Goal: Information Seeking & Learning: Check status

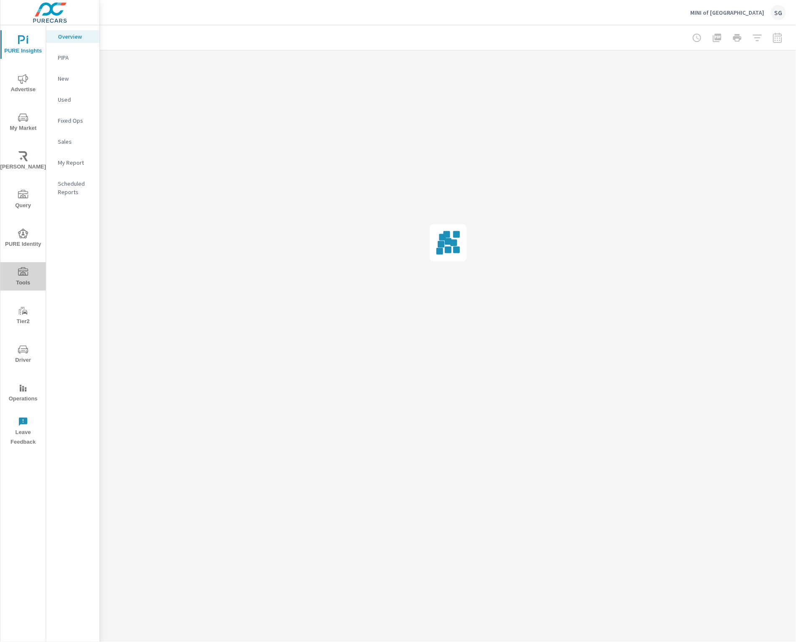
click at [21, 276] on icon "nav menu" at bounding box center [23, 272] width 10 height 10
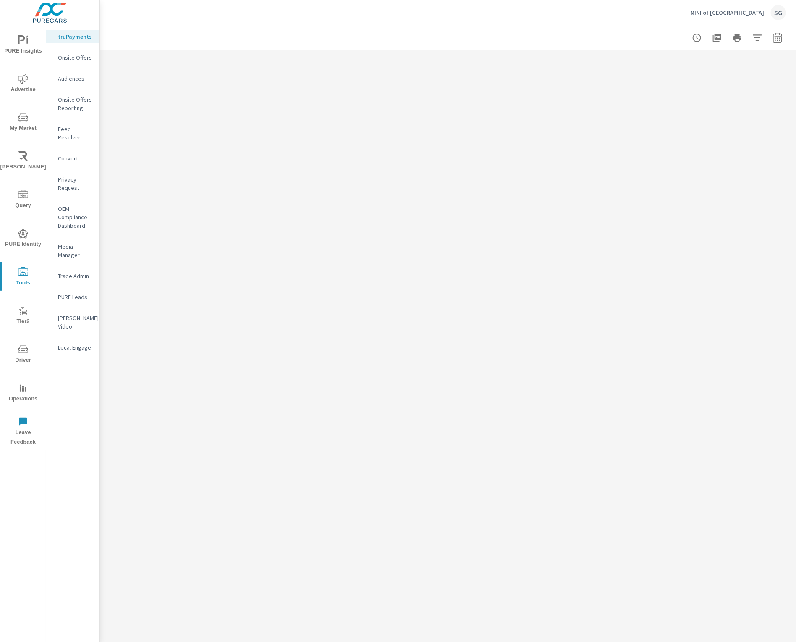
drag, startPoint x: 78, startPoint y: 128, endPoint x: 78, endPoint y: 123, distance: 5.5
click at [78, 127] on p "Feed Resolver" at bounding box center [75, 133] width 35 height 17
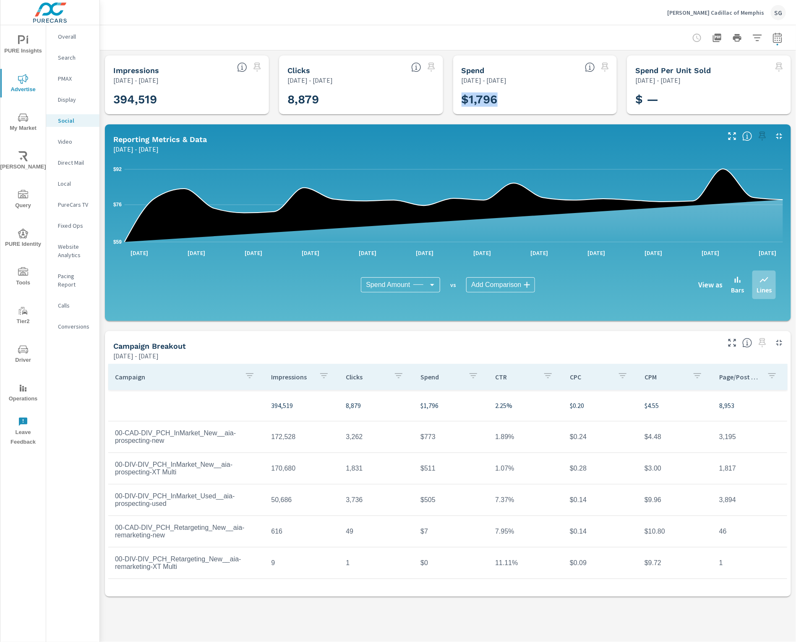
drag, startPoint x: 513, startPoint y: 99, endPoint x: 442, endPoint y: 94, distance: 70.7
click at [442, 94] on div "Impressions [DATE] - [DATE] 394,519 Clicks [DATE] - [DATE] 8,879 Spend [DATE] -…" at bounding box center [448, 325] width 697 height 551
